Goal: Information Seeking & Learning: Learn about a topic

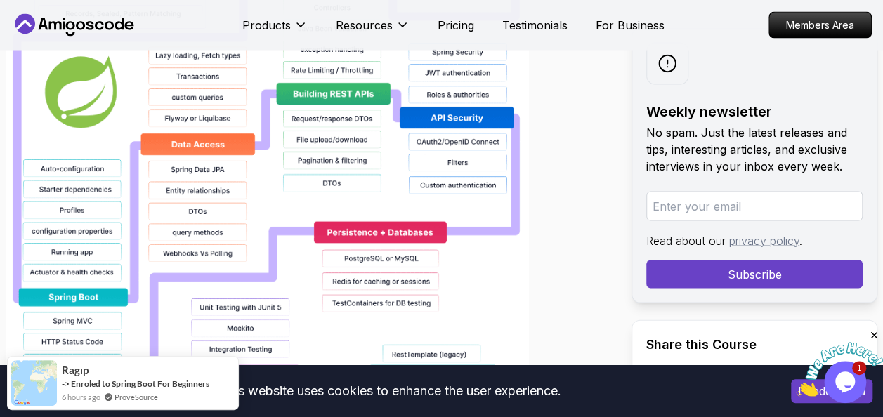
scroll to position [1322, 0]
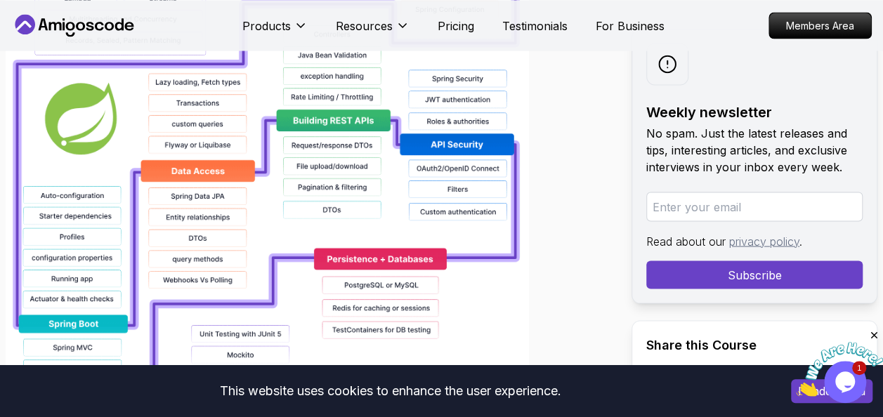
click at [400, 192] on img at bounding box center [267, 236] width 523 height 805
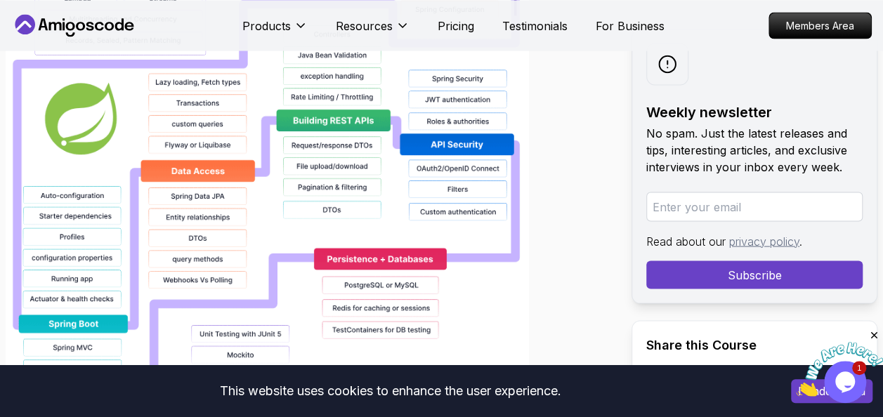
click at [400, 192] on img at bounding box center [267, 236] width 523 height 805
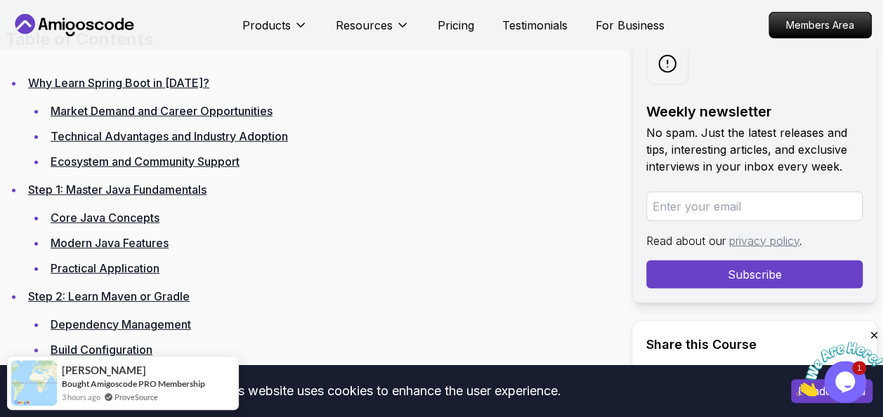
scroll to position [1771, 0]
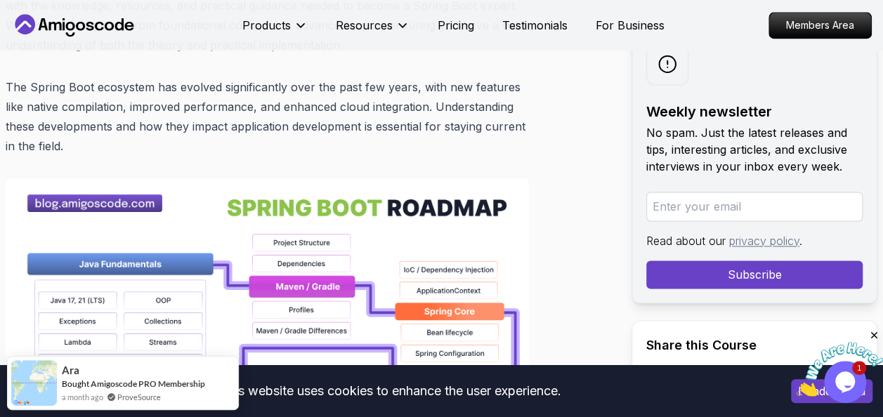
scroll to position [1005, 0]
